Goal: Task Accomplishment & Management: Complete application form

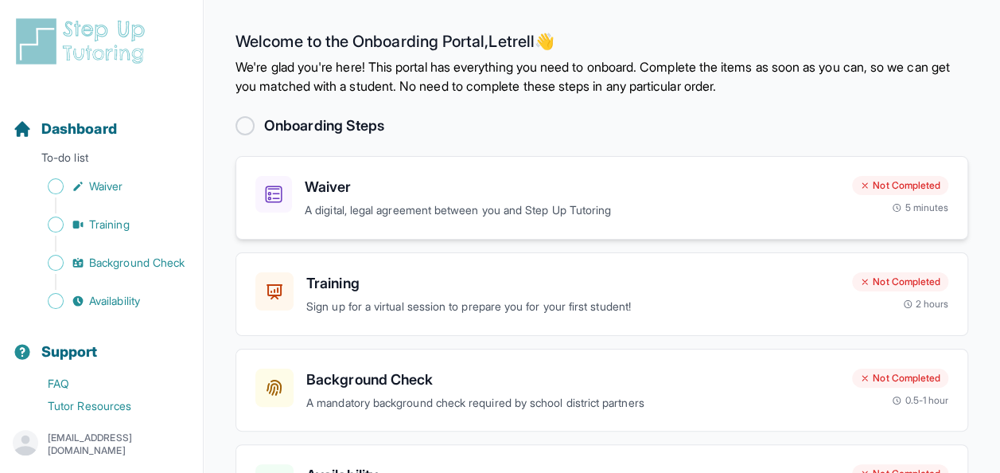
click at [492, 189] on h3 "Waiver" at bounding box center [572, 187] width 535 height 22
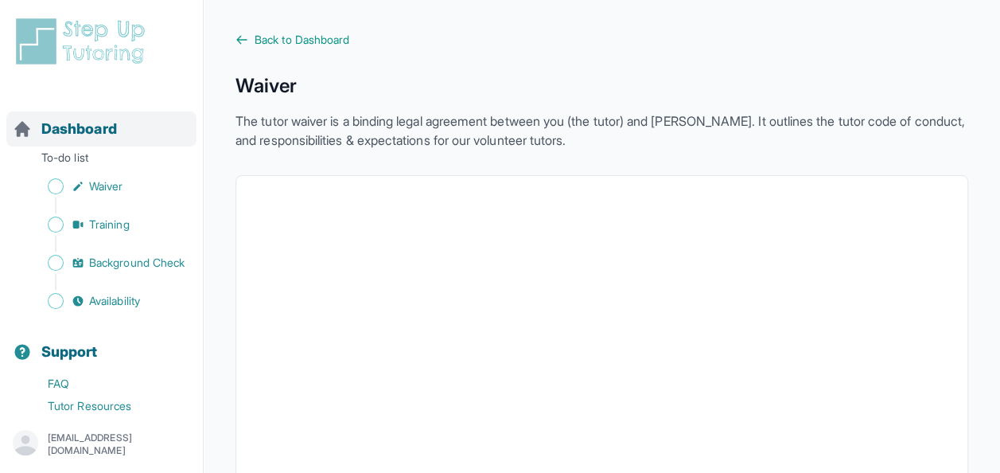
click at [72, 140] on div "Dashboard" at bounding box center [101, 128] width 190 height 35
click at [76, 119] on span "Dashboard" at bounding box center [79, 129] width 76 height 22
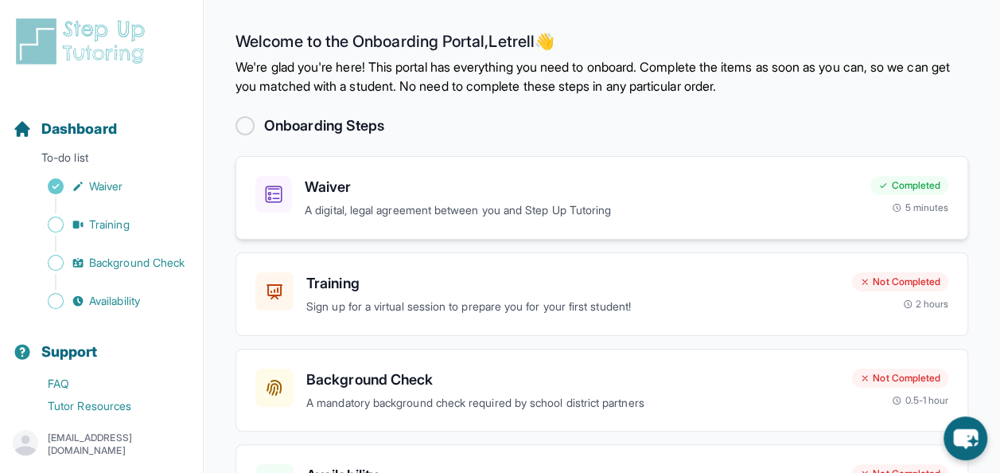
scroll to position [109, 0]
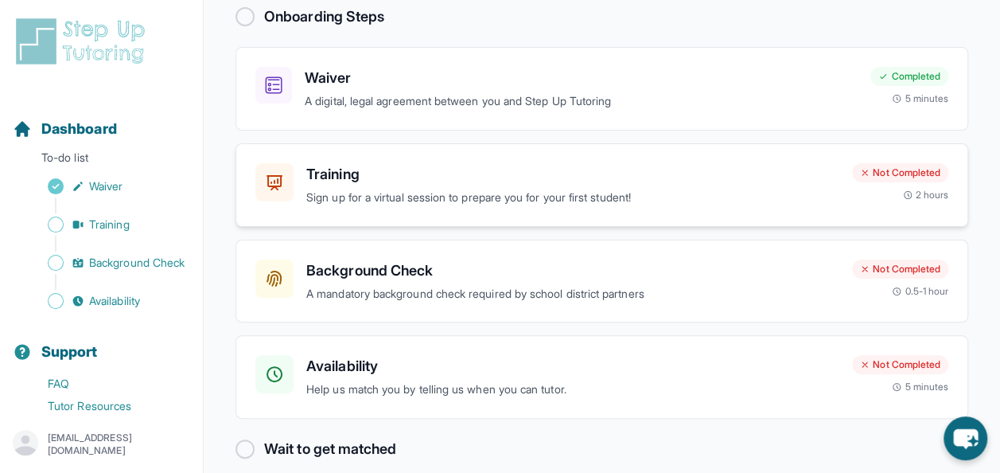
click at [377, 208] on div "Training Sign up for a virtual session to prepare you for your first student! N…" at bounding box center [601, 185] width 733 height 84
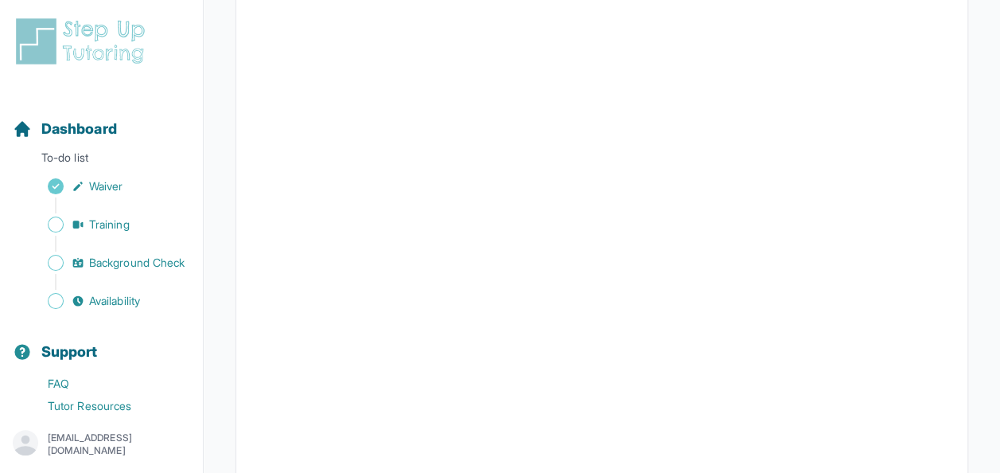
scroll to position [334, 0]
click at [92, 126] on span "Dashboard" at bounding box center [79, 129] width 76 height 22
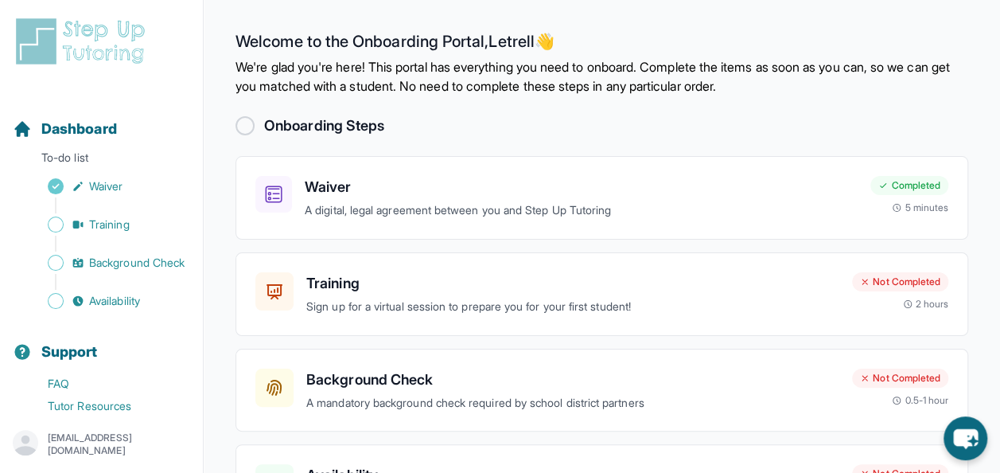
scroll to position [126, 0]
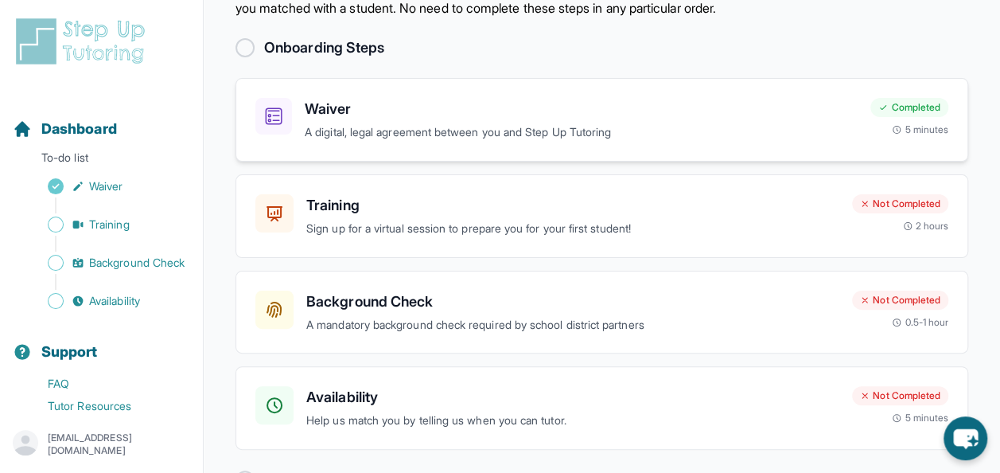
scroll to position [126, 0]
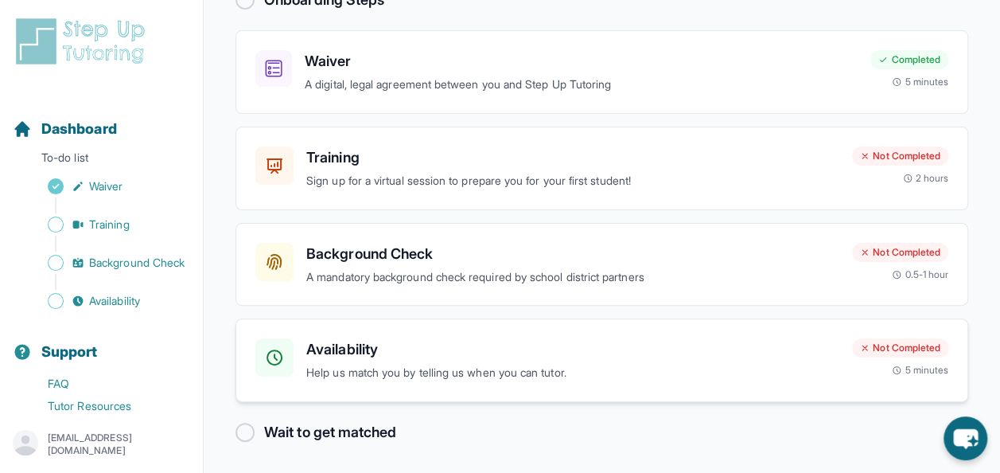
click at [428, 377] on p "Help us match you by telling us when you can tutor." at bounding box center [572, 373] width 533 height 18
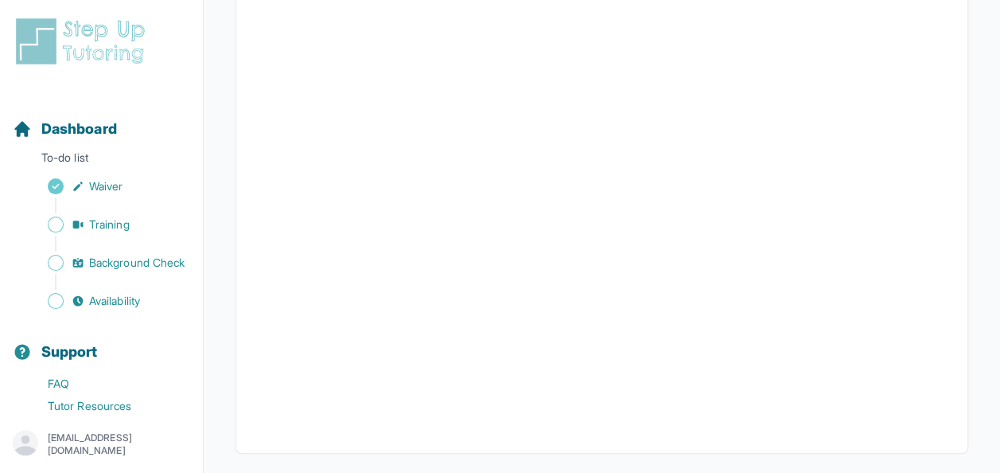
scroll to position [451, 0]
click at [95, 129] on span "Dashboard" at bounding box center [79, 129] width 76 height 22
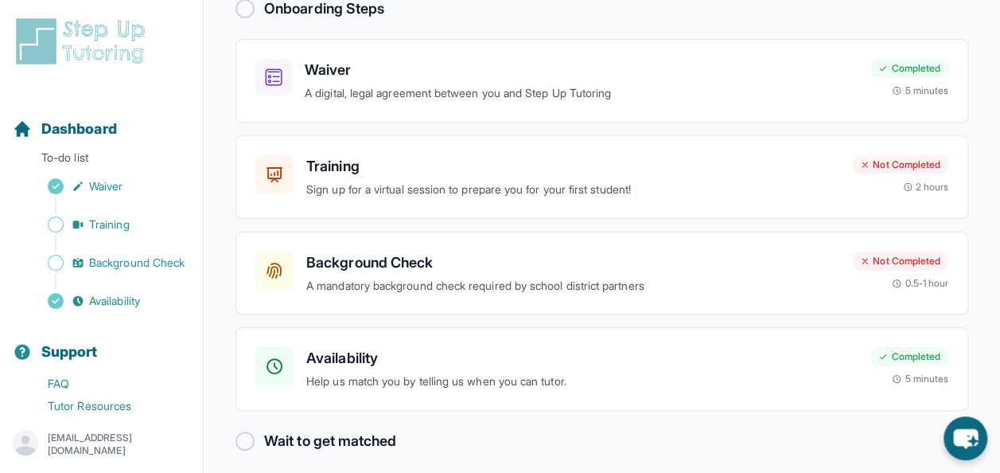
scroll to position [126, 0]
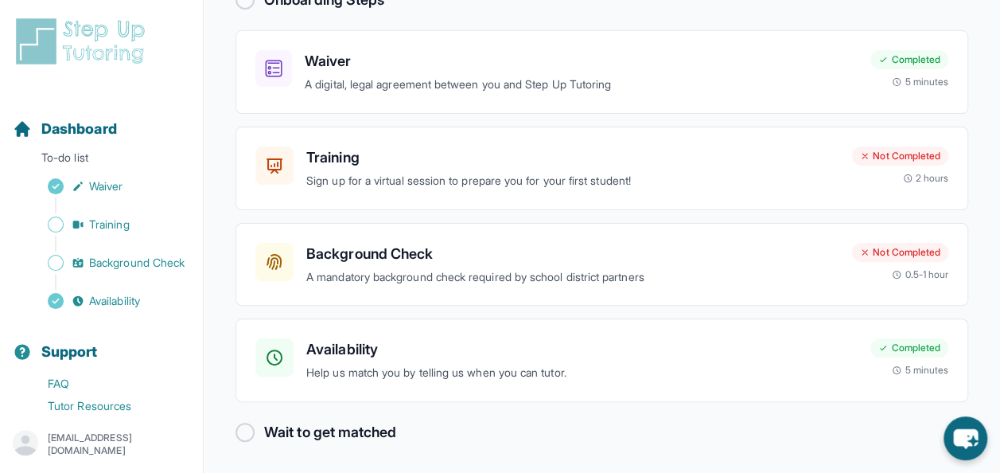
click at [248, 421] on div "Wait to get matched" at bounding box center [601, 432] width 733 height 22
click at [420, 274] on p "A mandatory background check required by school district partners" at bounding box center [572, 277] width 533 height 18
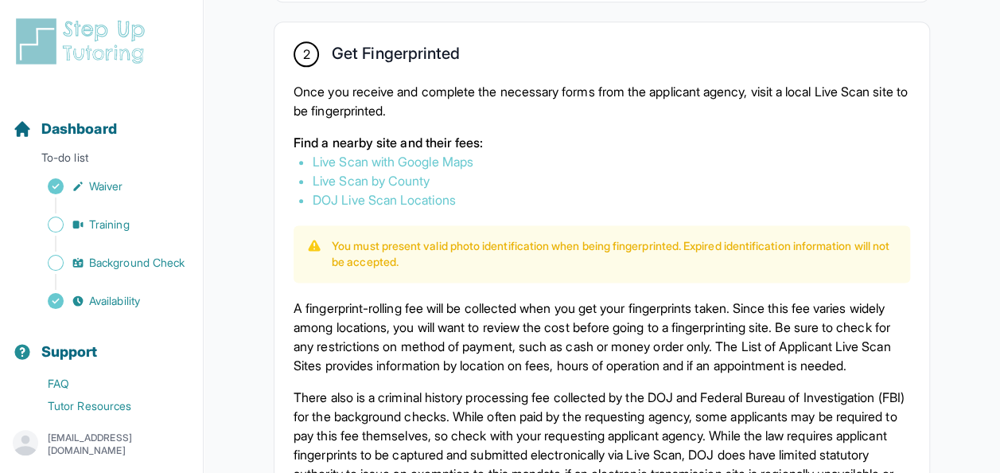
scroll to position [909, 0]
